Goal: Task Accomplishment & Management: Use online tool/utility

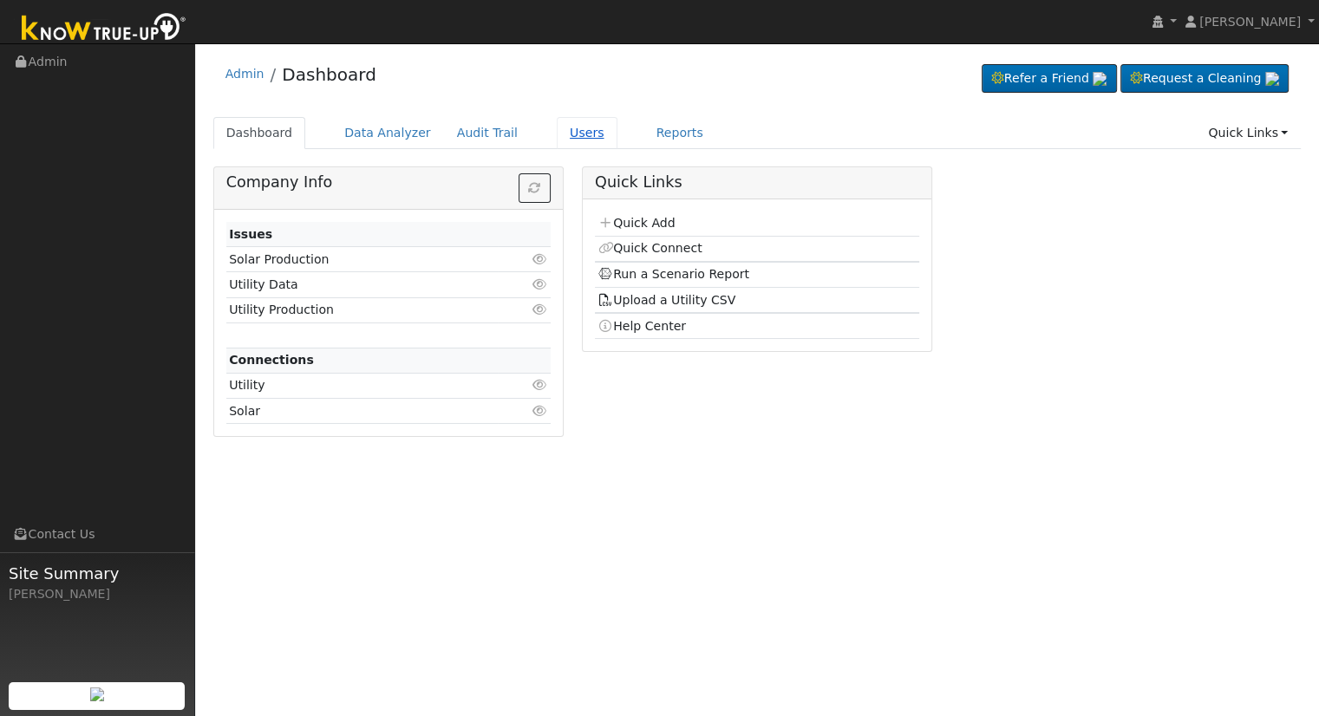
click at [565, 133] on link "Users" at bounding box center [587, 133] width 61 height 32
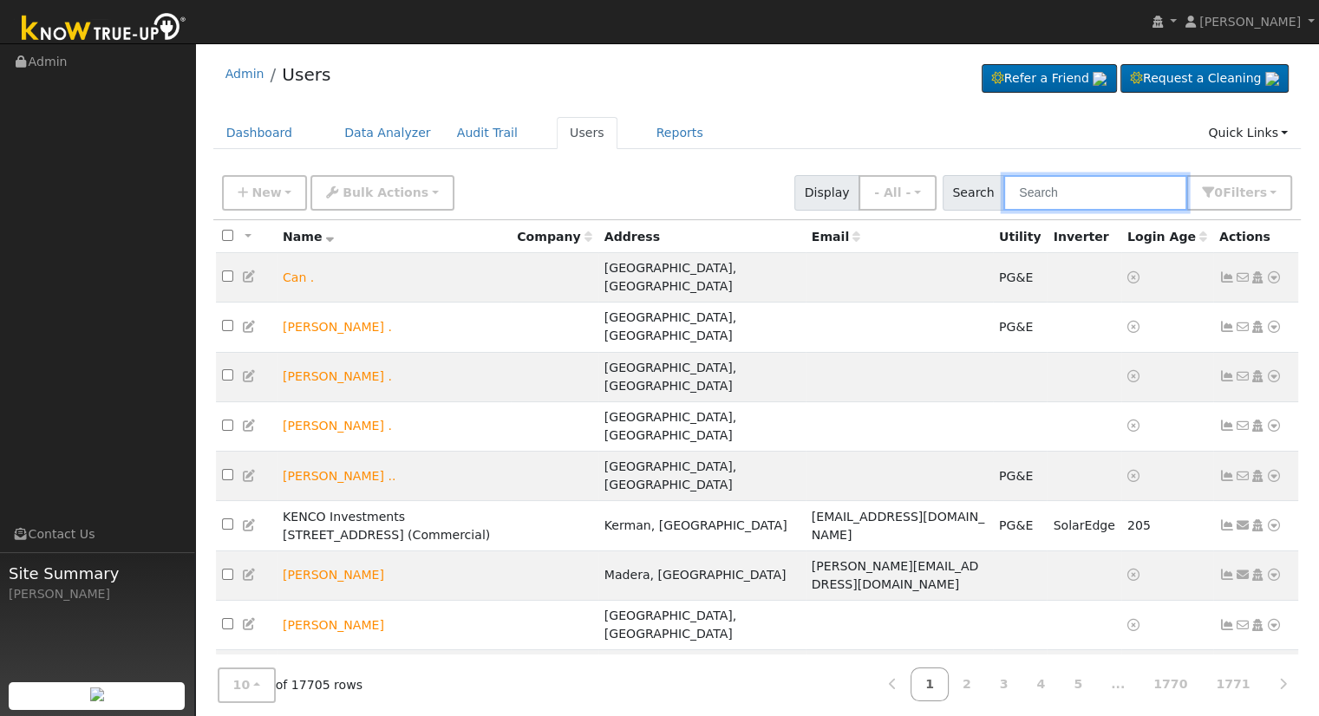
click at [1061, 188] on input "text" at bounding box center [1096, 193] width 184 height 36
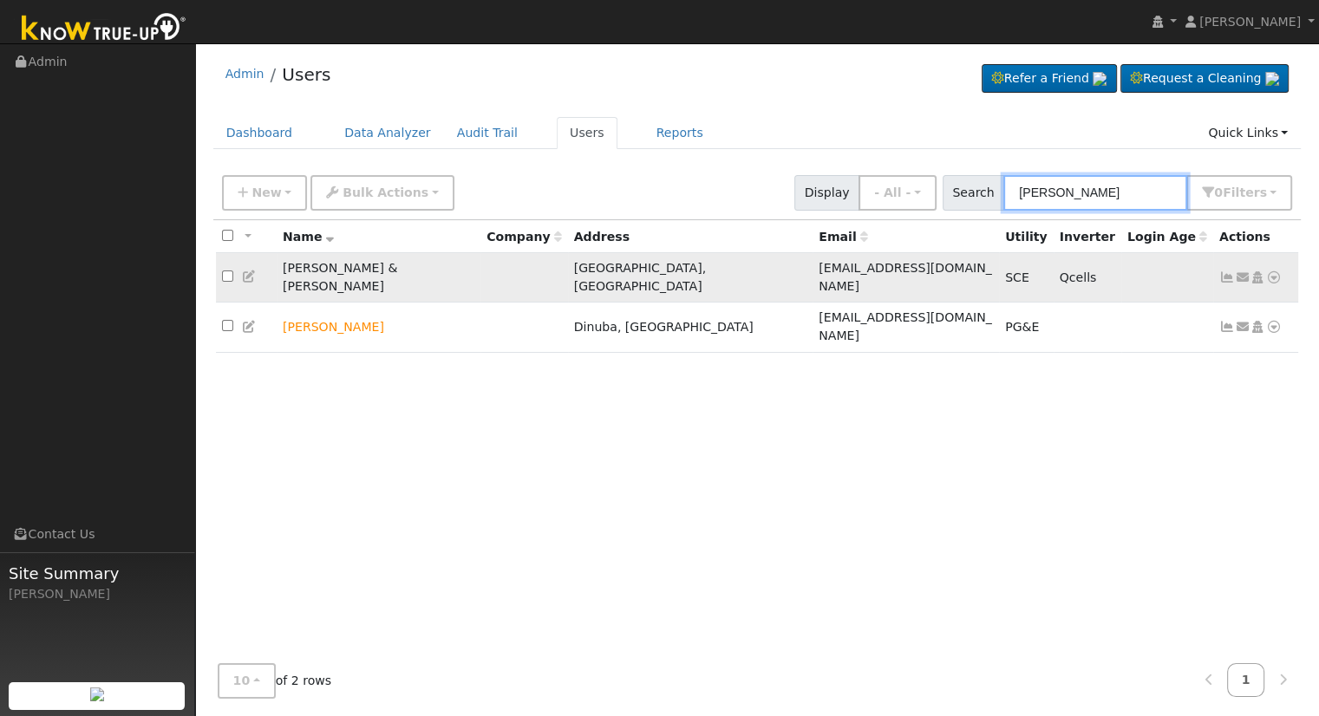
type input "nasser"
click at [1273, 271] on icon at bounding box center [1274, 277] width 16 height 12
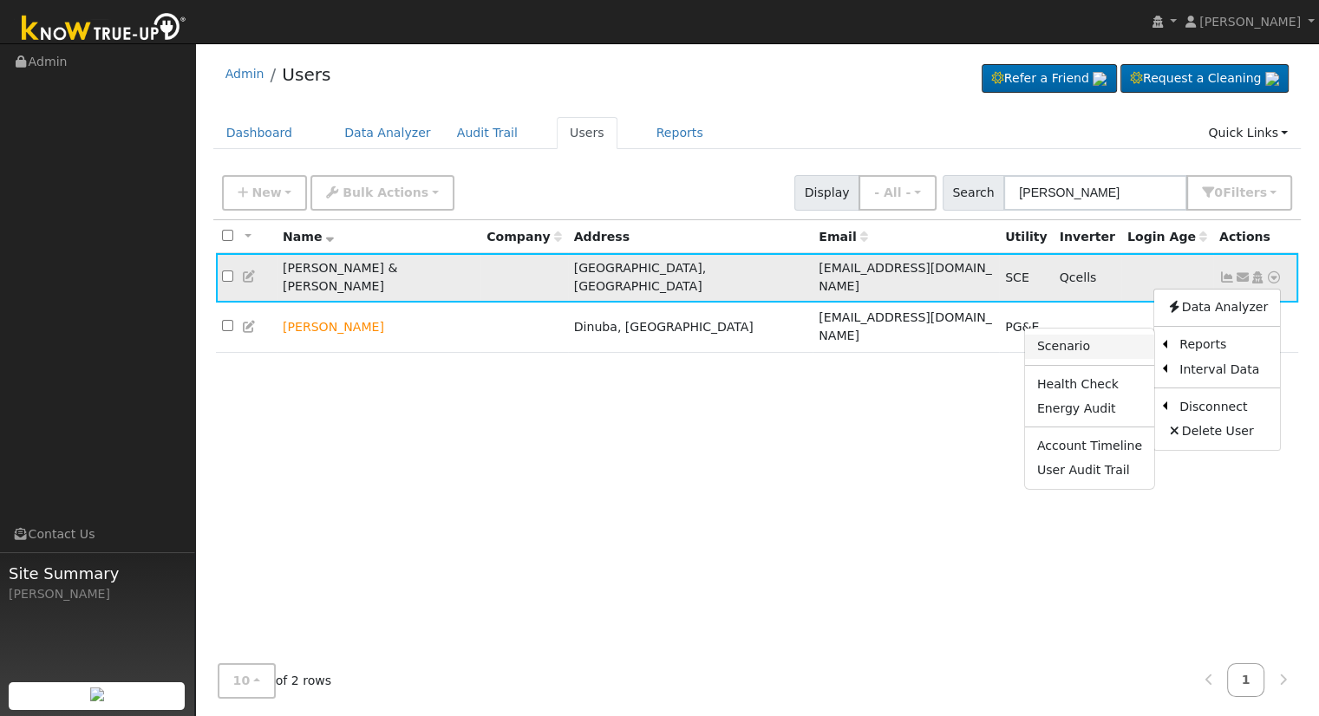
click at [1107, 336] on link "Scenario" at bounding box center [1089, 347] width 129 height 24
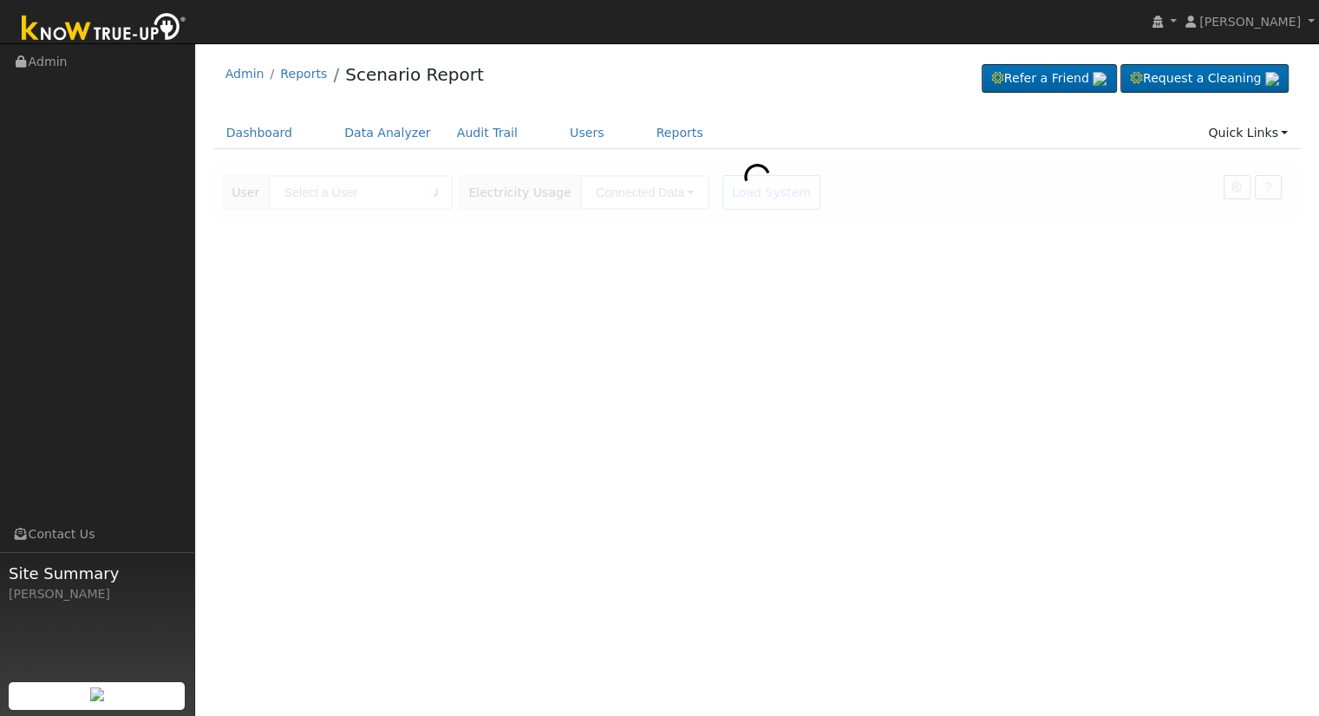
type input "[PERSON_NAME] & [PERSON_NAME]"
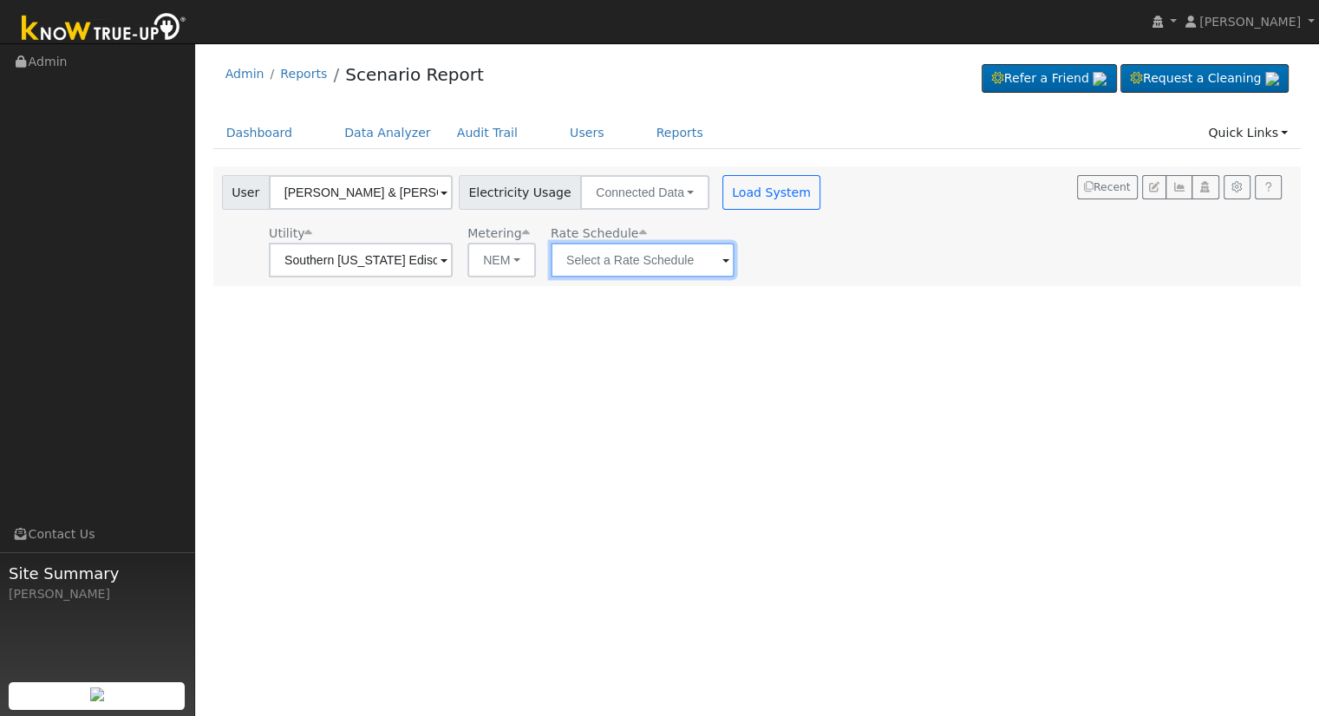
click at [453, 261] on input "text" at bounding box center [361, 260] width 184 height 35
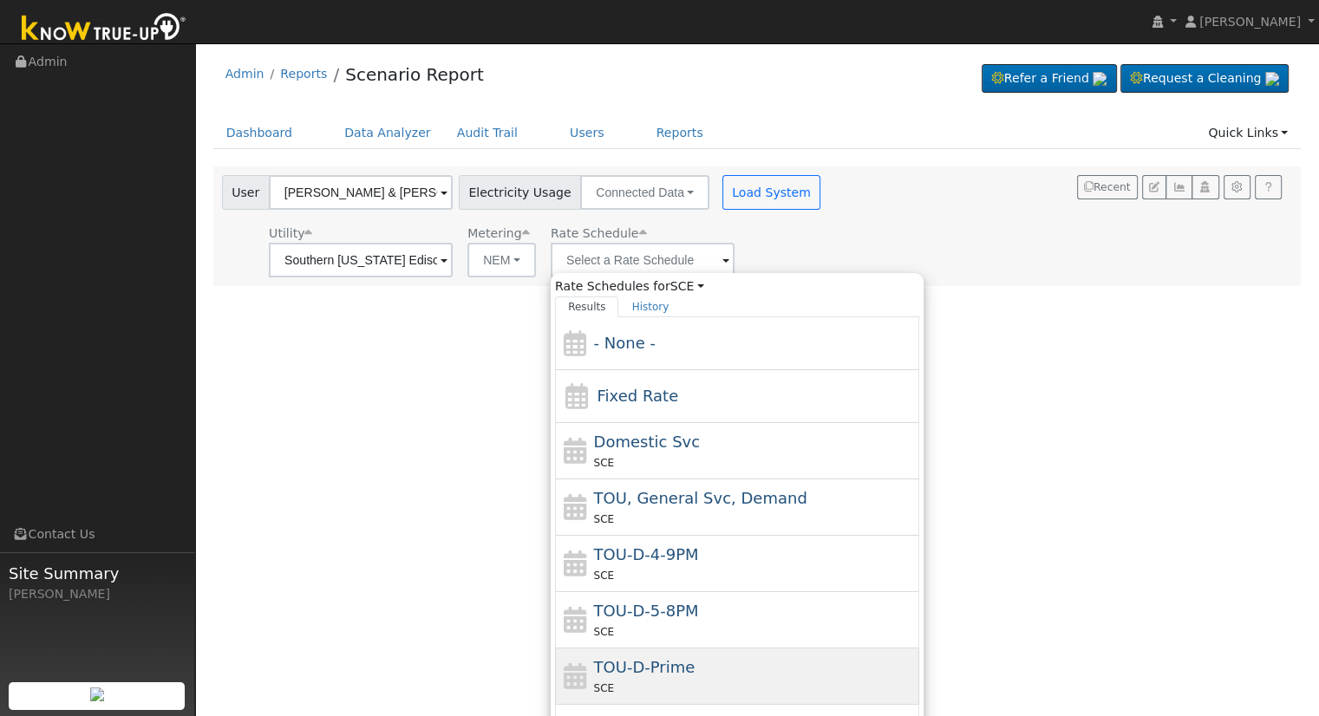
click at [723, 656] on div "TOU-D-Prime SCE" at bounding box center [755, 677] width 322 height 42
type input "TOU-D-Prime"
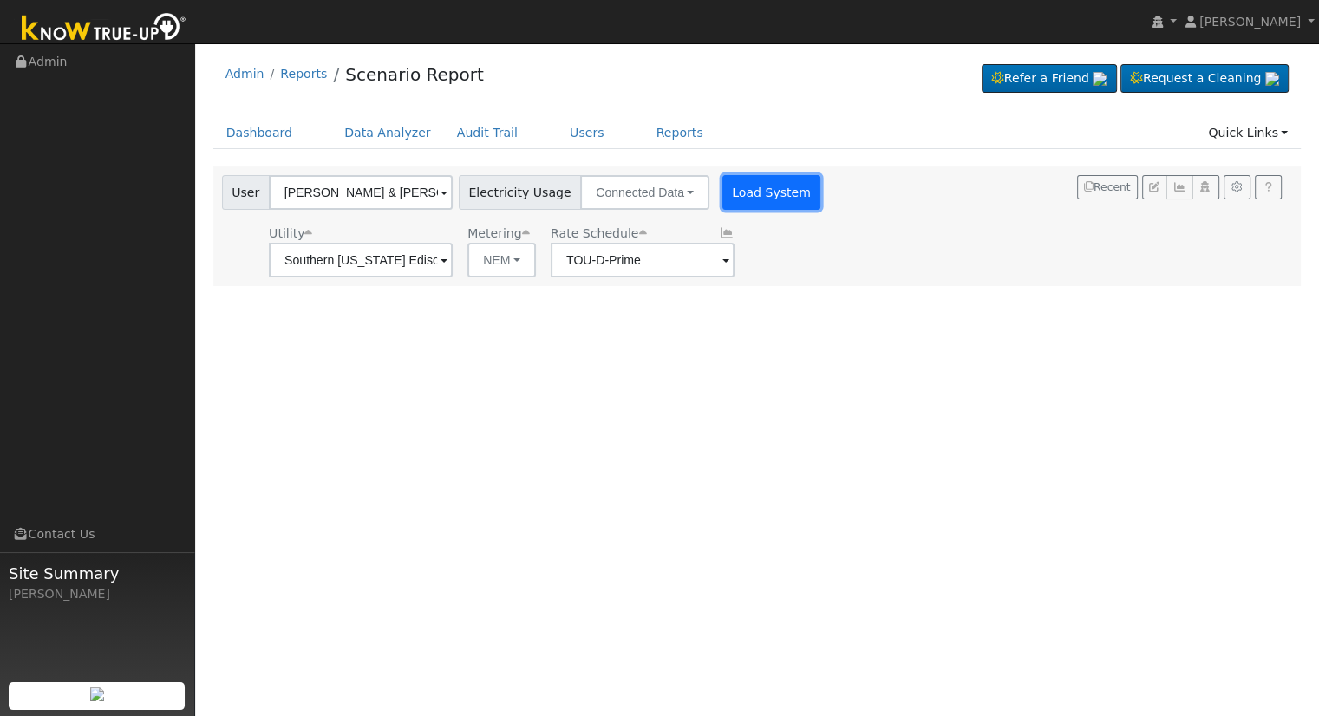
click at [753, 203] on button "Load System" at bounding box center [772, 192] width 99 height 35
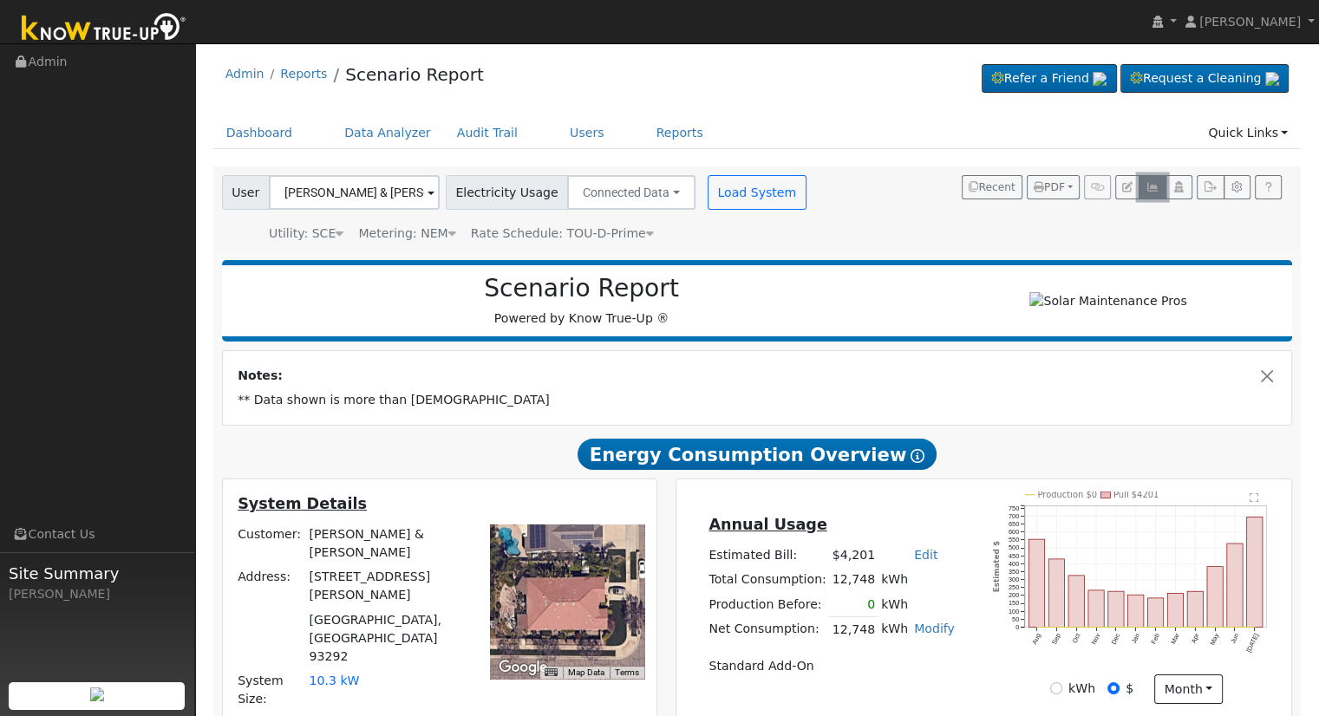
click at [1148, 186] on icon "button" at bounding box center [1152, 187] width 13 height 10
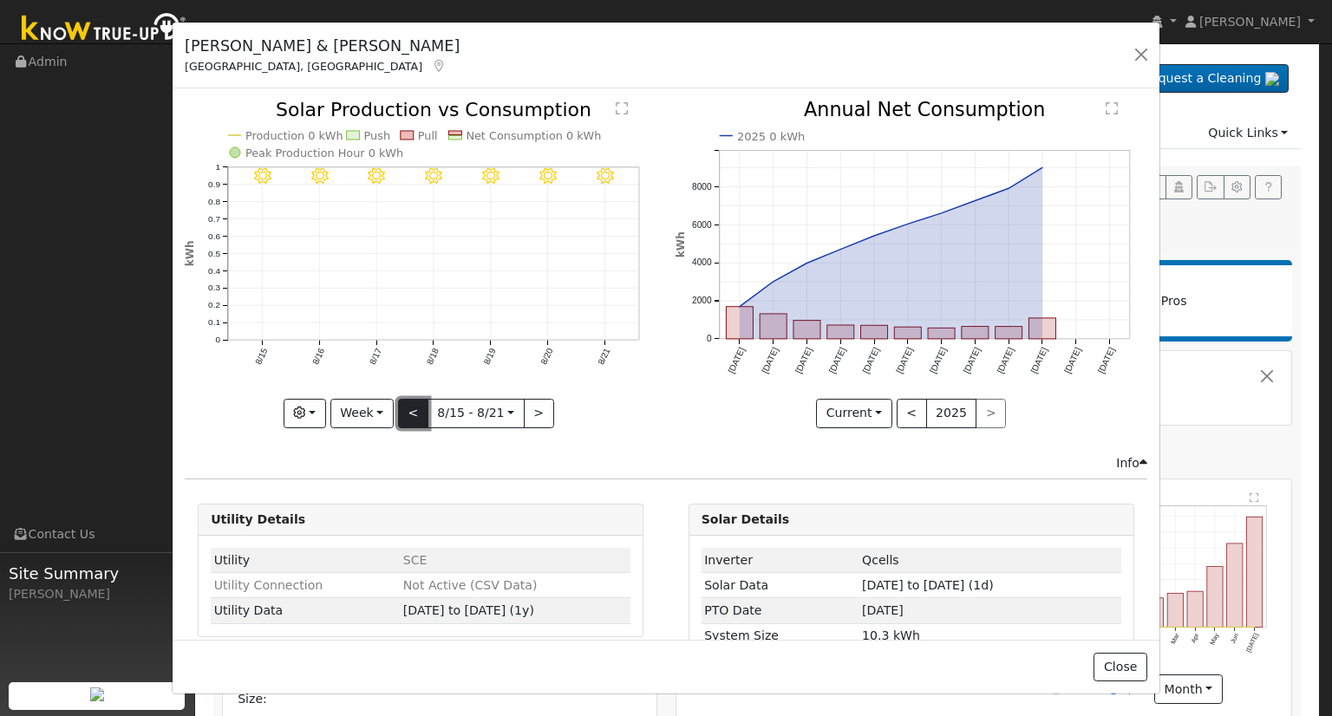
click at [408, 405] on button "<" at bounding box center [413, 413] width 30 height 29
click at [527, 407] on button ">" at bounding box center [539, 413] width 30 height 29
click at [527, 407] on div "8/14 - Clear 8/13 - Clear 8/12 - Clear 8/11 - Clear 8/10 - Clear 8/09 - Clear 8…" at bounding box center [421, 264] width 472 height 327
click at [527, 407] on button ">" at bounding box center [539, 413] width 30 height 29
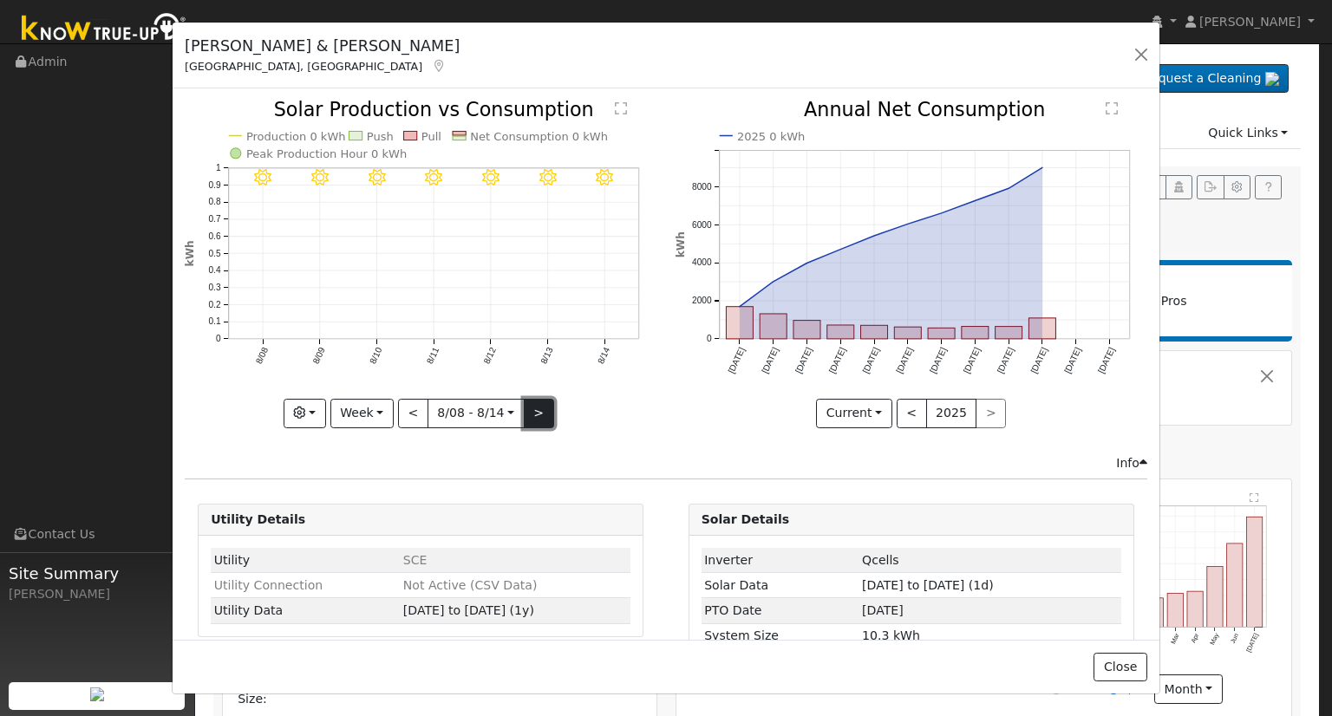
type input "[DATE]"
click at [1139, 63] on button "button" at bounding box center [1141, 55] width 24 height 24
